Goal: Navigation & Orientation: Find specific page/section

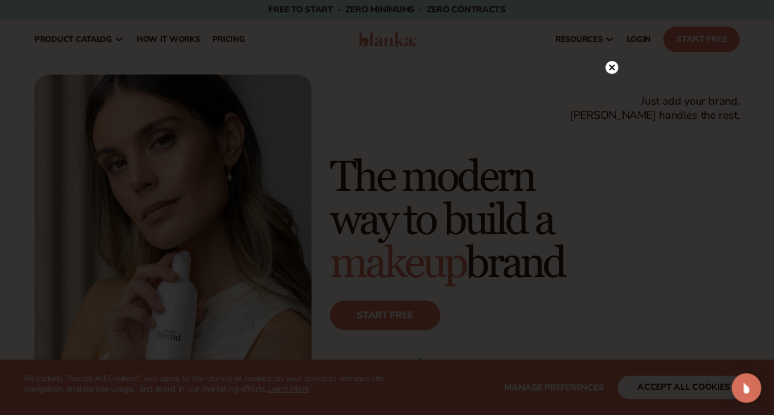
click at [607, 63] on circle at bounding box center [611, 67] width 13 height 13
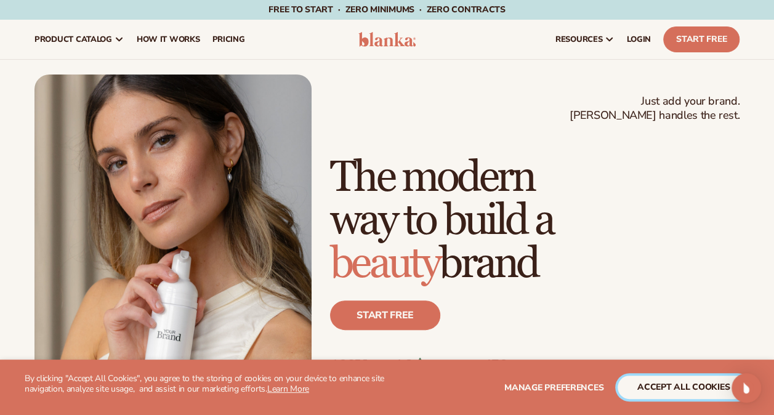
click at [664, 378] on button "accept all cookies" at bounding box center [683, 386] width 132 height 23
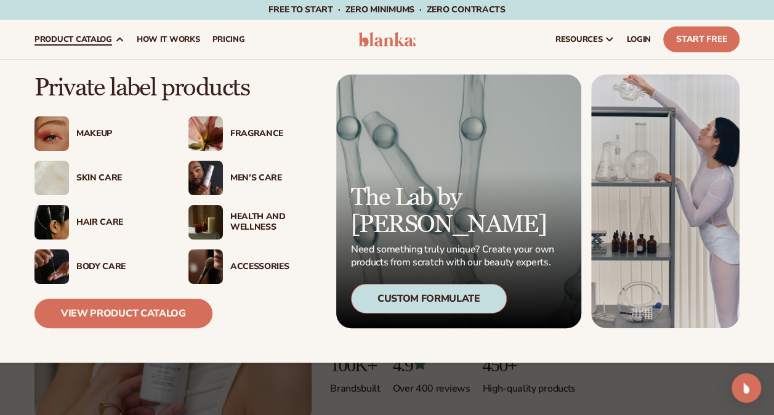
click at [77, 41] on span "product catalog" at bounding box center [73, 39] width 78 height 10
click at [238, 130] on div "Fragrance" at bounding box center [273, 134] width 87 height 10
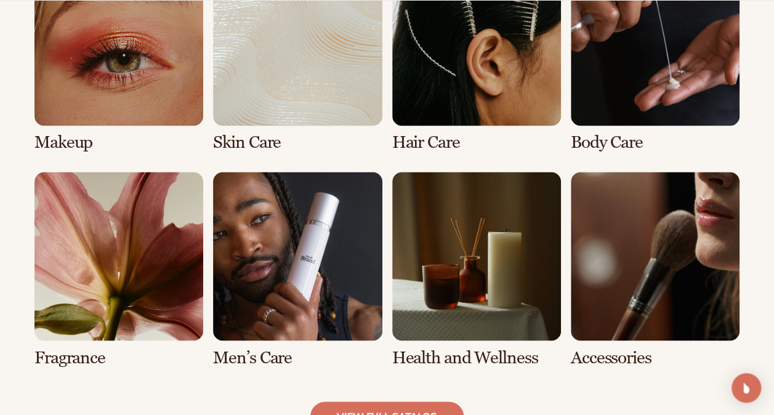
scroll to position [985, 0]
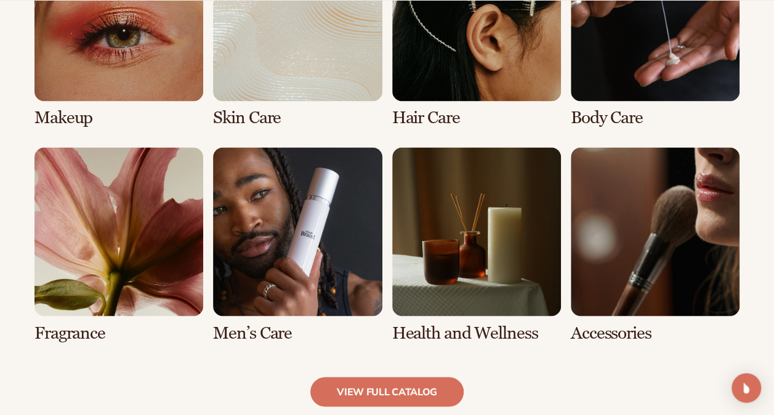
click at [133, 276] on link "5 / 8" at bounding box center [118, 244] width 169 height 195
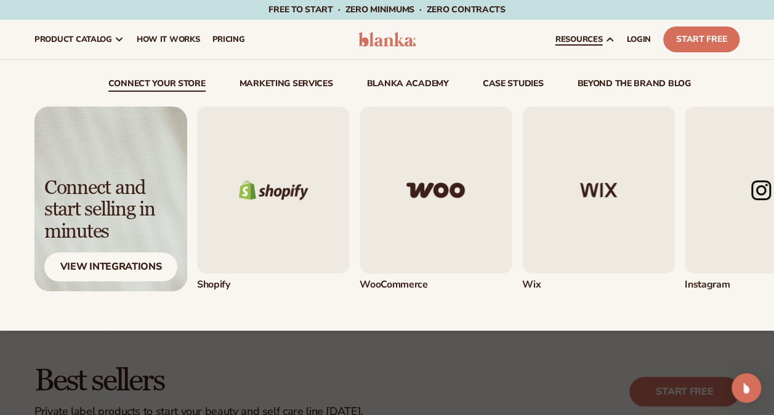
click at [612, 40] on icon at bounding box center [610, 39] width 6 height 3
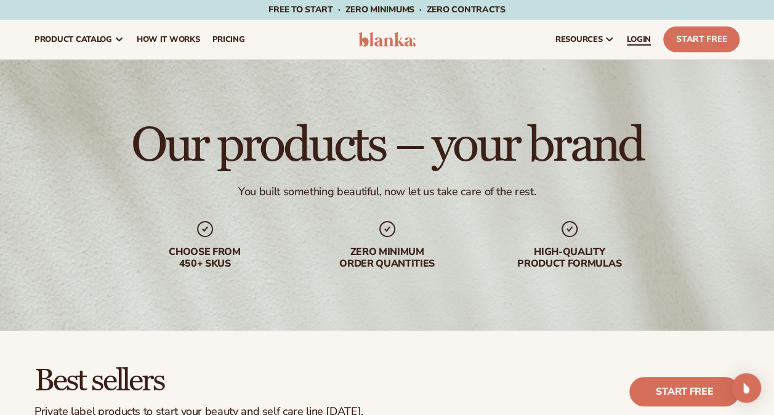
click at [638, 40] on span "LOGIN" at bounding box center [638, 39] width 24 height 10
